Goal: Check status

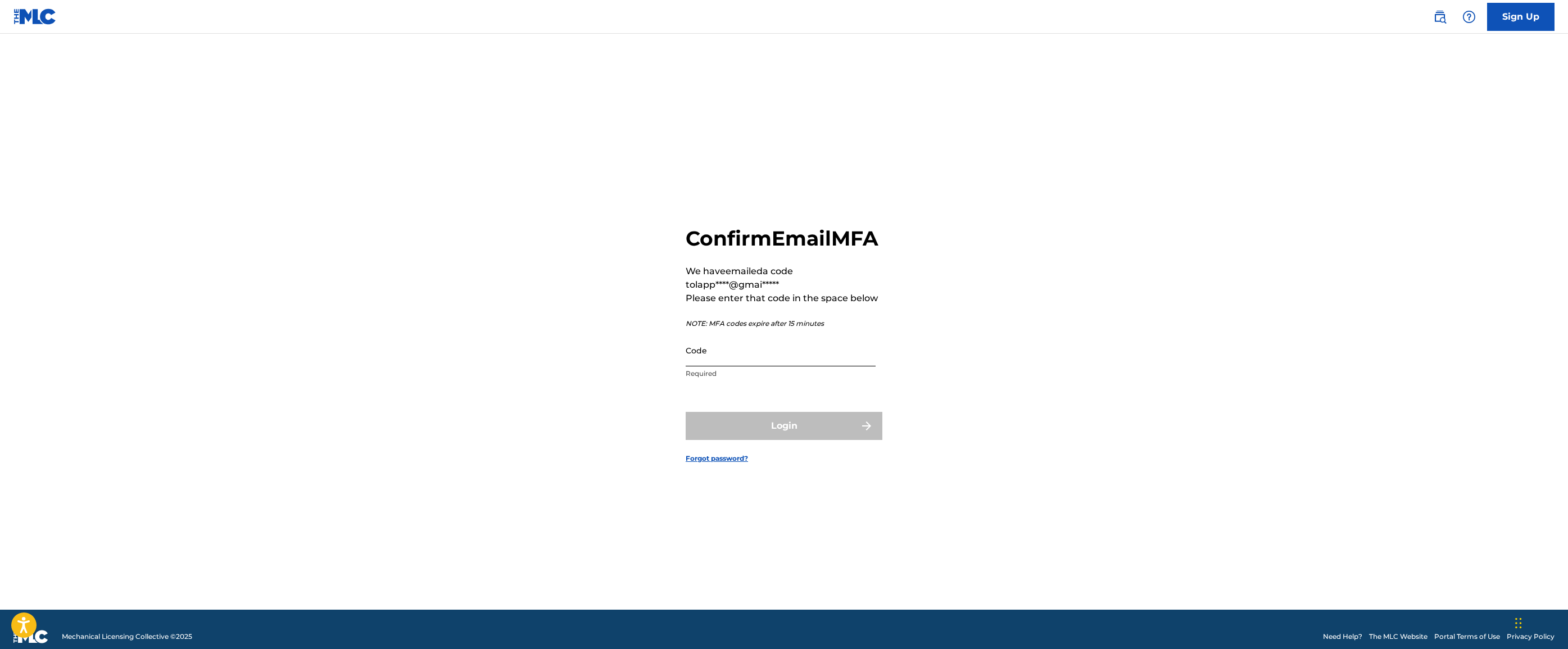
click at [817, 367] on input "Code" at bounding box center [781, 351] width 190 height 32
paste input "881071"
type input "881071"
click at [814, 422] on form "Confirm Email MFA We have emailed a code to [PERSON_NAME]****@gmai***** Please …" at bounding box center [784, 336] width 197 height 548
click at [821, 432] on button "Login" at bounding box center [784, 426] width 197 height 28
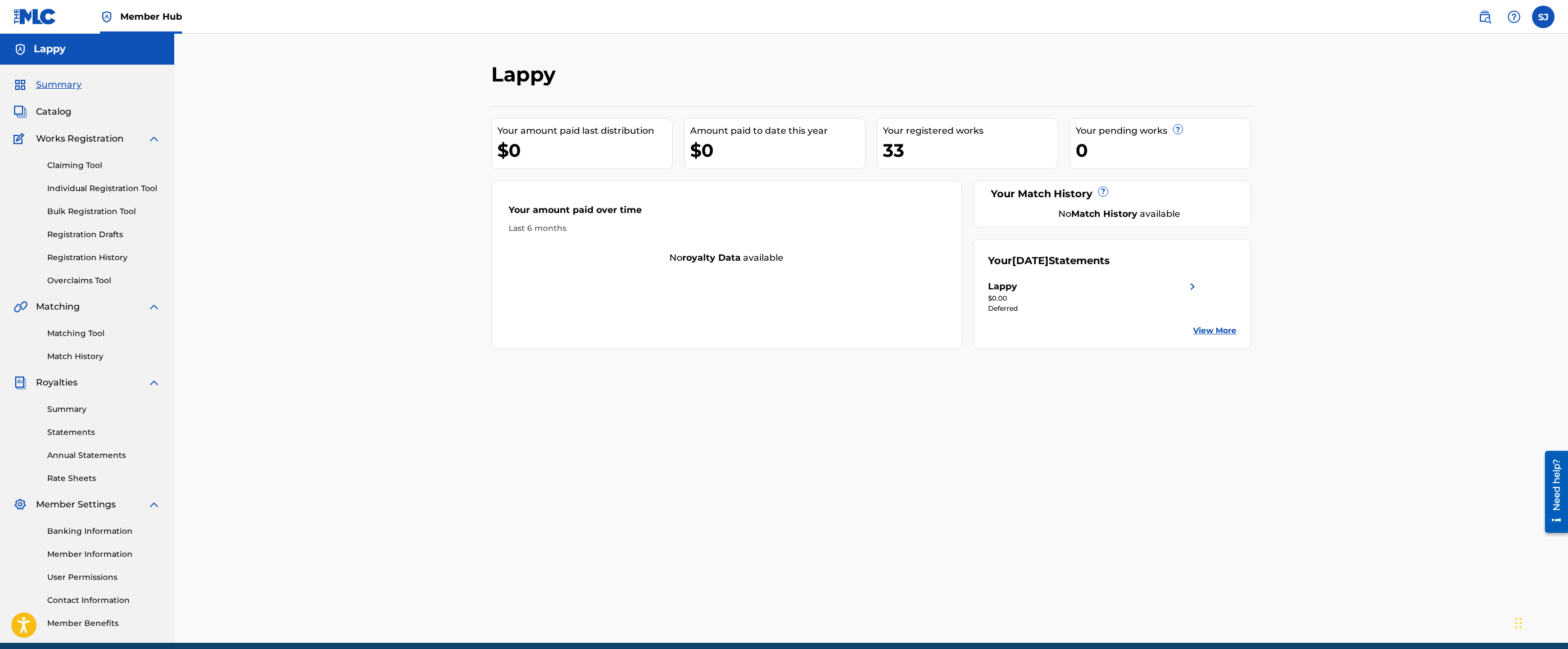
click at [1201, 317] on div "Your [DATE] Statements Lappy $0.00 Deferred View More" at bounding box center [1112, 293] width 278 height 110
click at [1203, 328] on link "View More" at bounding box center [1215, 331] width 44 height 12
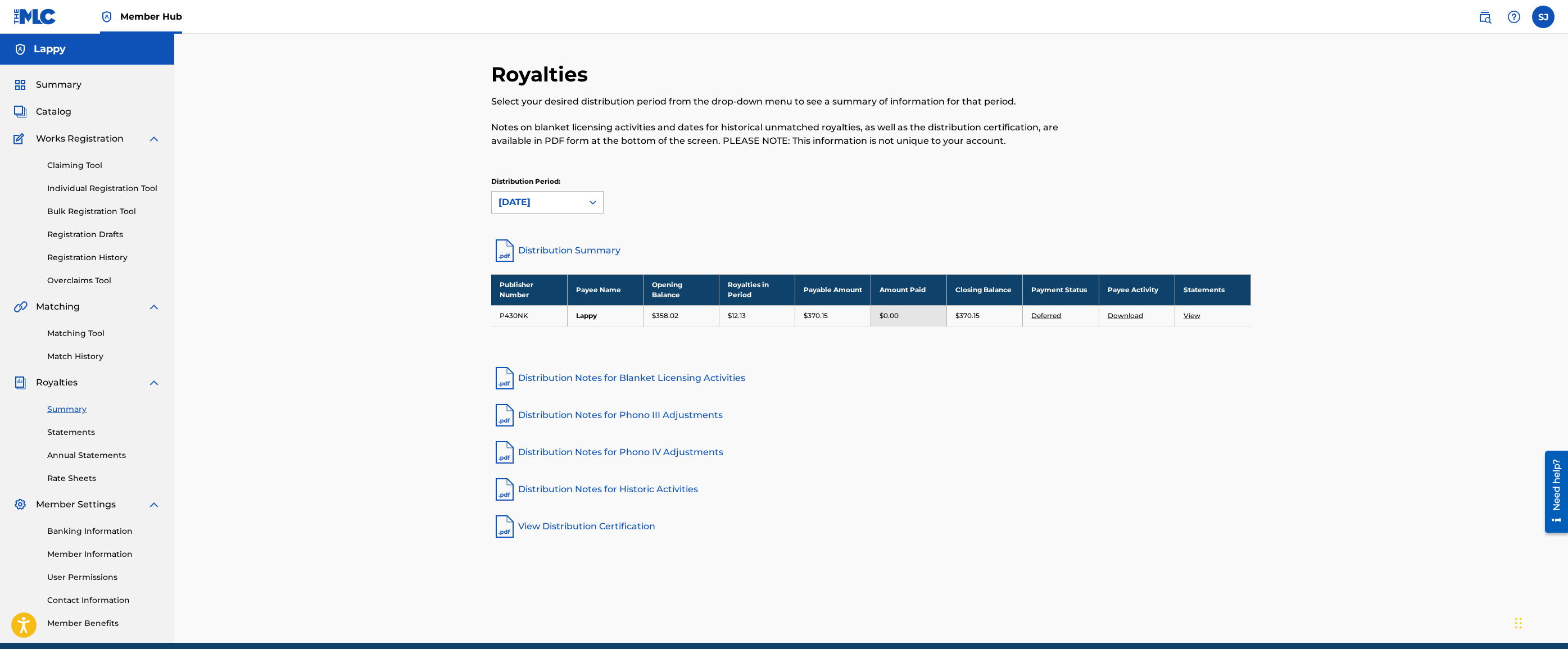
click at [559, 212] on div "[DATE]" at bounding box center [537, 202] width 91 height 21
click at [531, 265] on div "[DATE]" at bounding box center [547, 255] width 111 height 28
click at [533, 211] on div "[DATE]" at bounding box center [537, 202] width 91 height 21
click at [523, 244] on div "[DATE]" at bounding box center [547, 255] width 111 height 28
click at [562, 205] on div "[DATE]" at bounding box center [537, 203] width 78 height 14
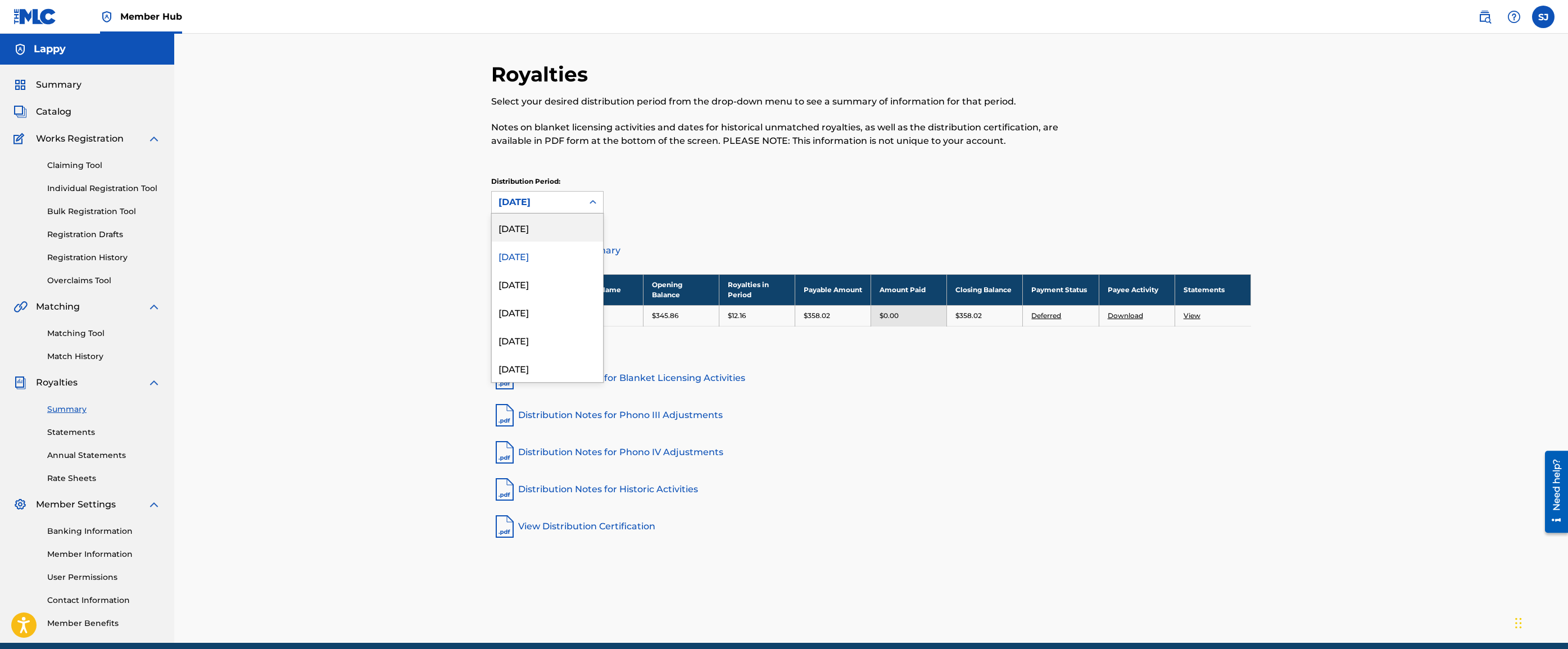
click at [550, 234] on div "[DATE]" at bounding box center [547, 228] width 111 height 28
